Goal: Task Accomplishment & Management: Complete application form

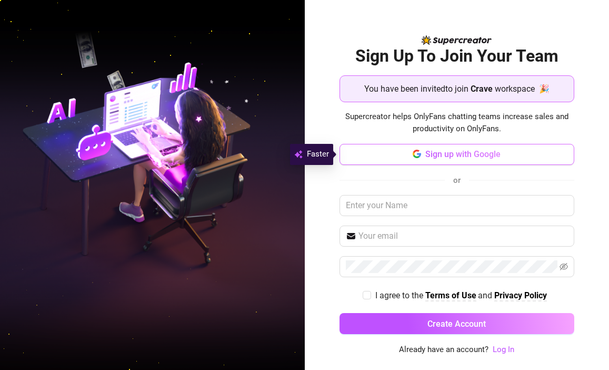
click at [489, 152] on span "Sign up with Google" at bounding box center [462, 154] width 75 height 10
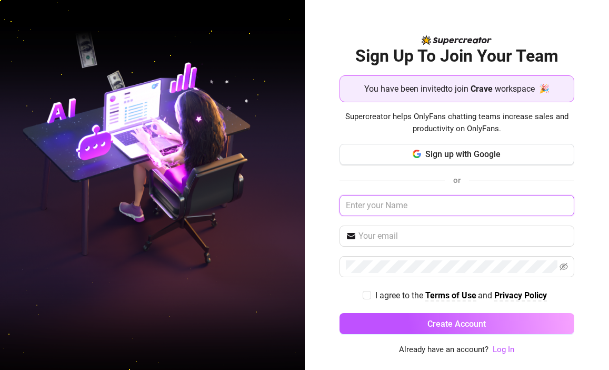
click at [400, 210] on input "text" at bounding box center [457, 205] width 235 height 21
type input "A"
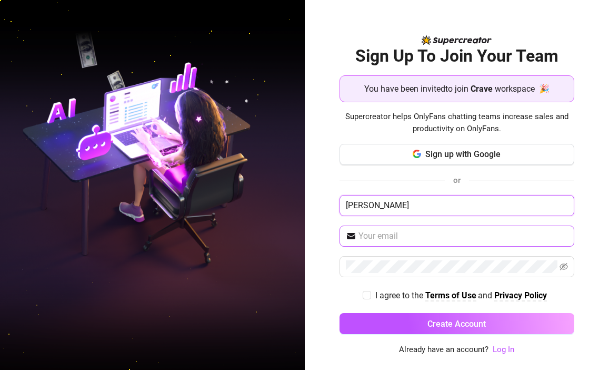
type input "[PERSON_NAME]"
click at [405, 236] on input "text" at bounding box center [463, 236] width 210 height 13
type input "[EMAIL_ADDRESS][DOMAIN_NAME]"
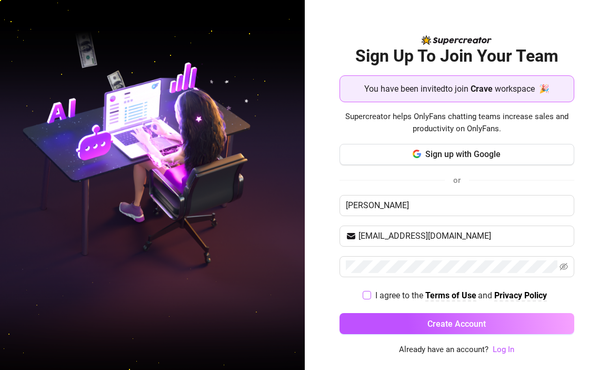
click at [363, 289] on label "I agree to the Terms of Use and Privacy Policy" at bounding box center [457, 294] width 188 height 13
click at [363, 291] on input "I agree to the Terms of Use and Privacy Policy" at bounding box center [366, 294] width 7 height 7
checkbox input "true"
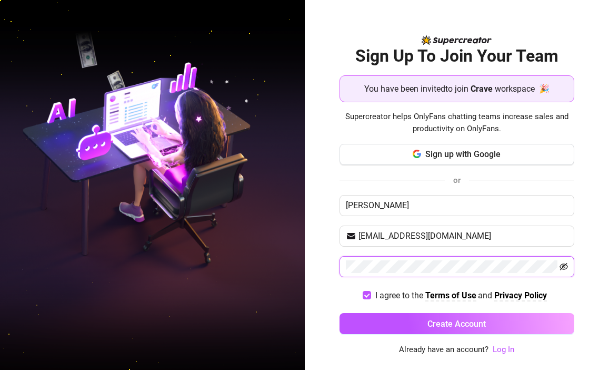
click at [563, 271] on icon "eye-invisible" at bounding box center [564, 266] width 8 height 8
click at [338, 288] on div "Sign Up To Join Your Team You have been invited to join Crave workspace 🎉 Super…" at bounding box center [457, 185] width 305 height 370
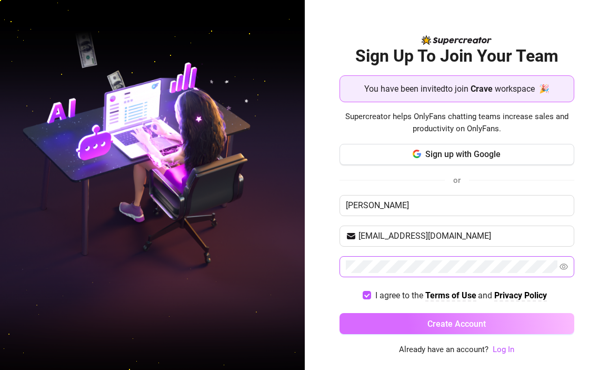
click at [424, 321] on button "Create Account" at bounding box center [457, 323] width 235 height 21
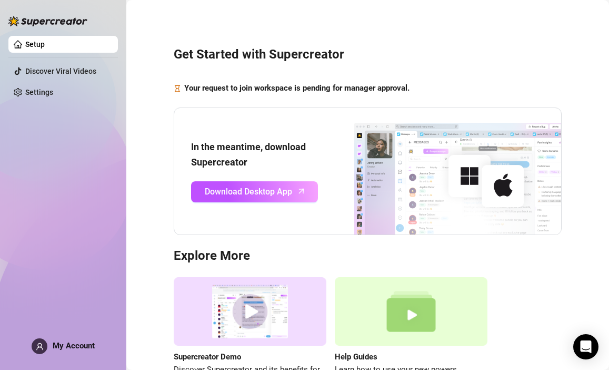
click at [342, 50] on h3 "Get Started with Supercreator" at bounding box center [368, 54] width 388 height 17
click at [103, 164] on div "Setup Discover Viral Videos Settings My Account" at bounding box center [62, 180] width 109 height 360
click at [103, 168] on div "Setup Discover Viral Videos Settings My Account" at bounding box center [62, 180] width 109 height 360
drag, startPoint x: 124, startPoint y: 185, endPoint x: 124, endPoint y: 193, distance: 7.4
click at [124, 185] on aside "Setup Discover Viral Videos Settings My Account" at bounding box center [63, 185] width 126 height 370
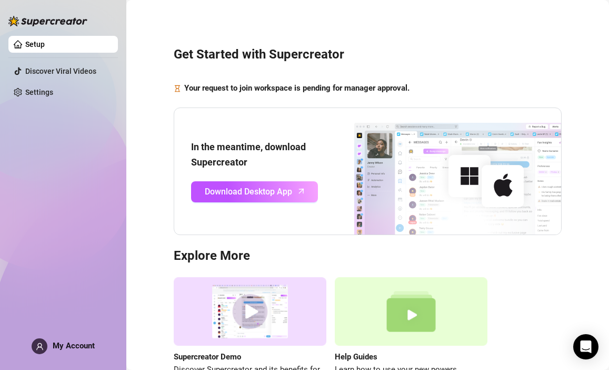
click at [99, 343] on div "Setup Discover Viral Videos Settings My Account" at bounding box center [62, 180] width 109 height 360
click at [91, 344] on span "My Account" at bounding box center [74, 345] width 42 height 9
click at [59, 186] on div "Setup Discover Viral Videos Settings My Account" at bounding box center [62, 180] width 109 height 360
